Goal: Task Accomplishment & Management: Manage account settings

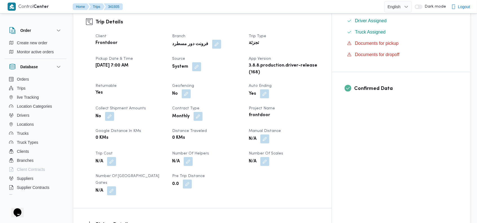
scroll to position [180, 0]
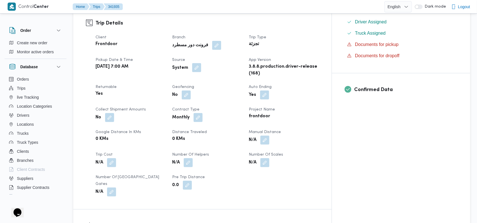
click at [201, 67] on button "button" at bounding box center [196, 67] width 9 height 9
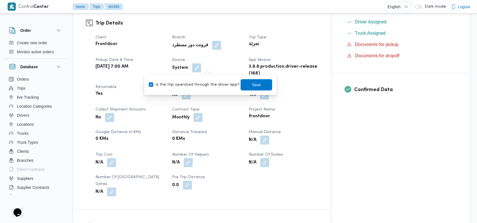
click at [198, 85] on label "Is the trip operated through the driver app?" at bounding box center [194, 84] width 91 height 7
checkbox input "false"
click at [244, 82] on span "Save" at bounding box center [257, 84] width 32 height 11
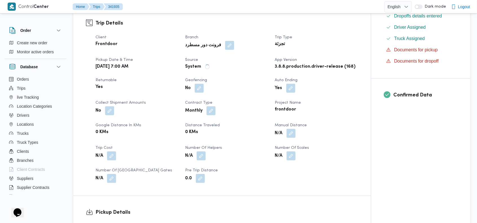
click at [250, 22] on h3 "Trip Details" at bounding box center [227, 23] width 263 height 8
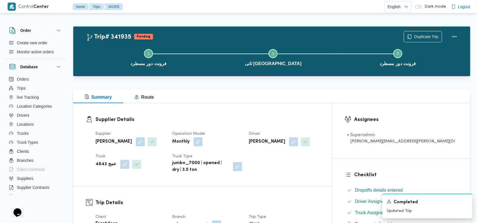
scroll to position [0, 0]
click at [227, 37] on div "Trip# 341935 Pending Duplicate Trip" at bounding box center [273, 36] width 374 height 11
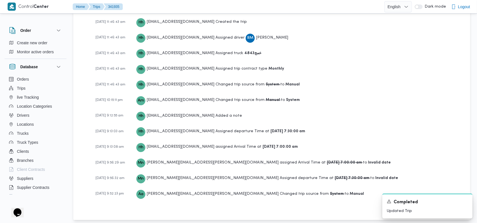
scroll to position [853, 0]
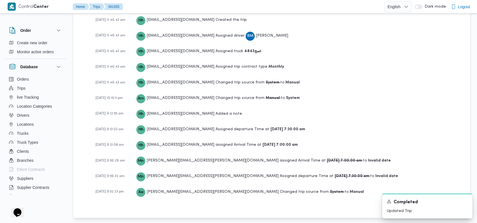
click at [321, 142] on div "[DATE] 9:13:08 am Hh [EMAIL_ADDRESS][DOMAIN_NAME] assigned Arrival Time at [DAT…" at bounding box center [277, 145] width 362 height 10
click at [468, 201] on icon "Dismiss toast" at bounding box center [466, 201] width 5 height 5
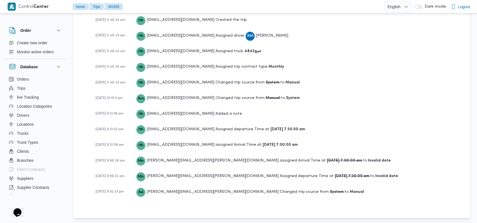
click at [381, 124] on div "[DATE] 9:13:03 am Hh [EMAIL_ADDRESS][DOMAIN_NAME] Assigned departure Time at [D…" at bounding box center [277, 129] width 362 height 10
click at [358, 116] on div "[DATE] 12:01:56 pm Hh [EMAIL_ADDRESS][DOMAIN_NAME] Created the trip [DATE] 12:0…" at bounding box center [277, 85] width 362 height 240
